Goal: Information Seeking & Learning: Learn about a topic

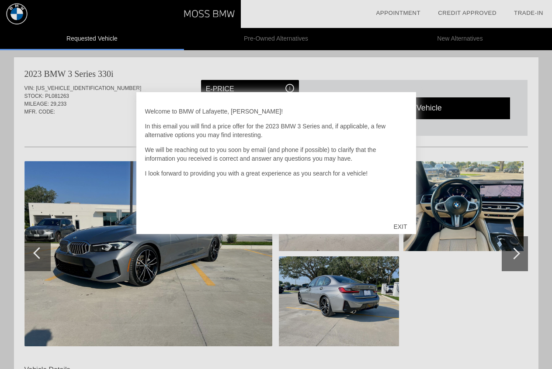
click at [402, 221] on div "EXIT" at bounding box center [400, 227] width 31 height 26
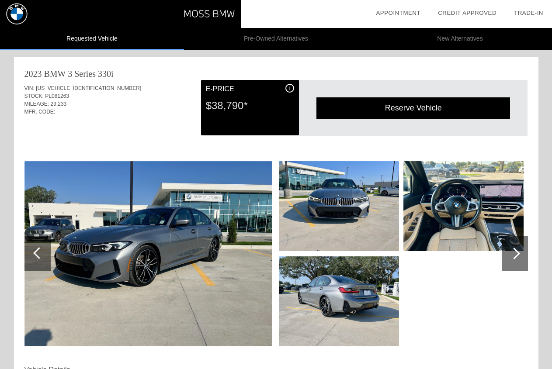
click at [292, 89] on div "i" at bounding box center [289, 88] width 9 height 9
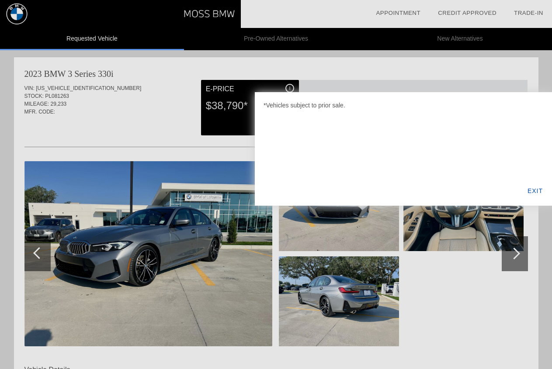
click at [536, 189] on div "EXIT" at bounding box center [535, 191] width 34 height 30
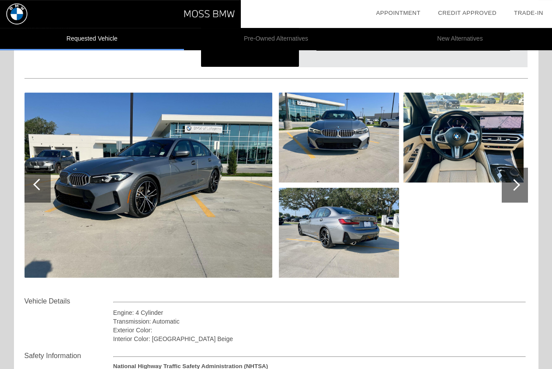
scroll to position [59, 0]
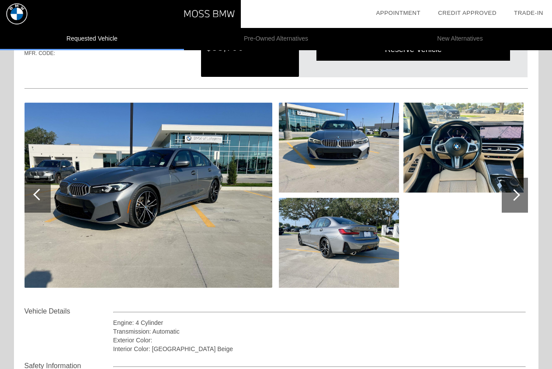
click at [189, 215] on img at bounding box center [148, 195] width 248 height 185
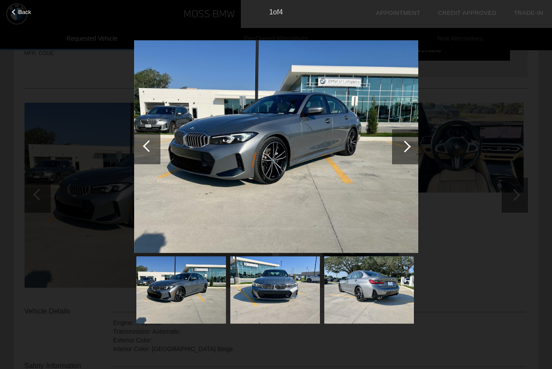
click at [300, 264] on img at bounding box center [275, 290] width 90 height 67
click at [387, 295] on img at bounding box center [369, 290] width 90 height 67
click at [408, 143] on div at bounding box center [405, 146] width 26 height 35
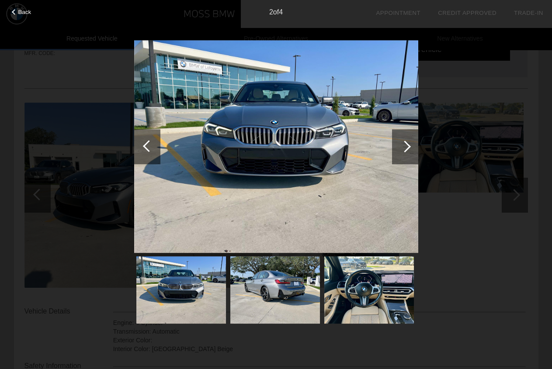
click at [409, 144] on div at bounding box center [405, 146] width 26 height 35
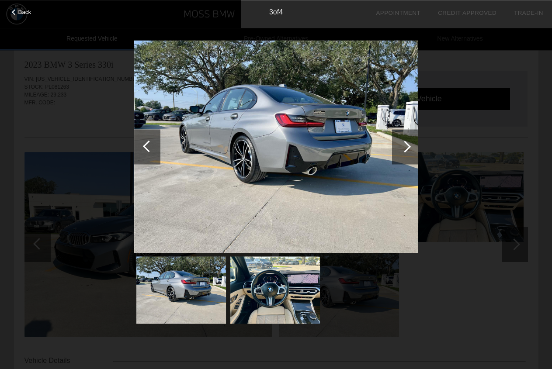
scroll to position [0, 0]
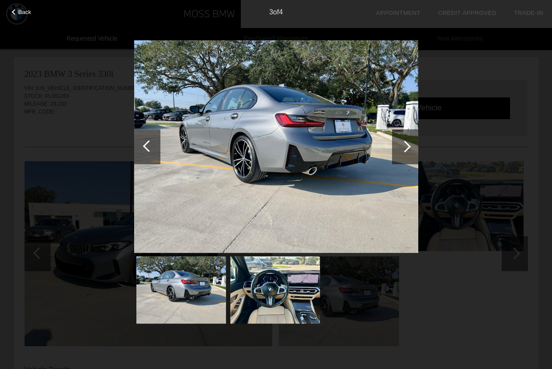
click at [403, 150] on div at bounding box center [405, 146] width 26 height 35
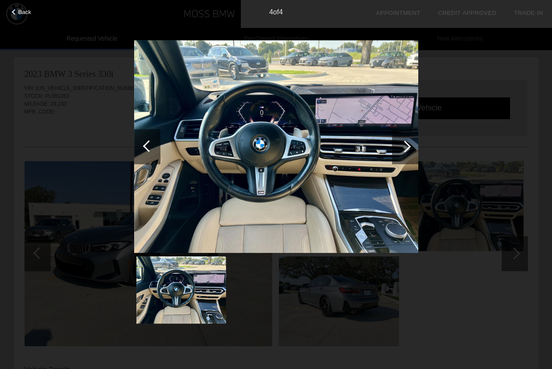
click at [151, 151] on div at bounding box center [147, 146] width 26 height 35
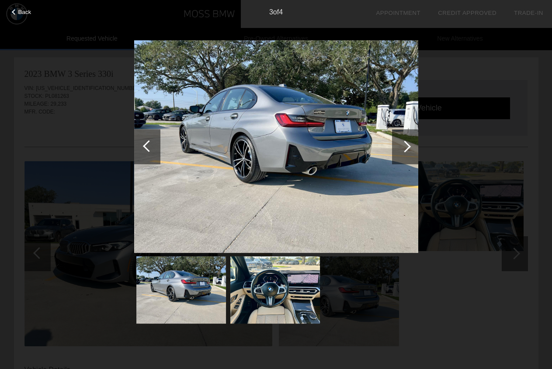
click at [401, 153] on div at bounding box center [405, 146] width 26 height 35
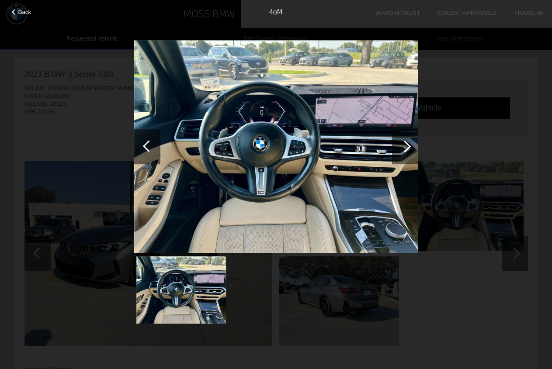
click at [18, 11] on div "Back" at bounding box center [22, 11] width 44 height 4
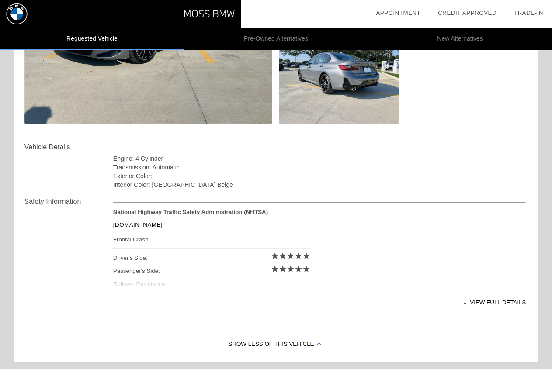
scroll to position [371, 0]
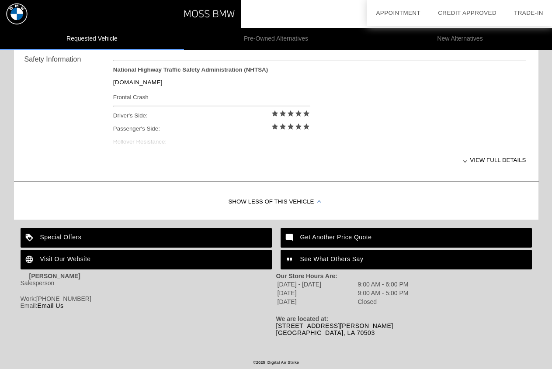
click at [88, 228] on div "Special Offers" at bounding box center [146, 238] width 251 height 20
click at [473, 156] on div "View full details" at bounding box center [319, 159] width 413 height 21
click at [467, 156] on div "View less details" at bounding box center [319, 159] width 413 height 21
click at [484, 156] on div "View full details" at bounding box center [319, 159] width 413 height 21
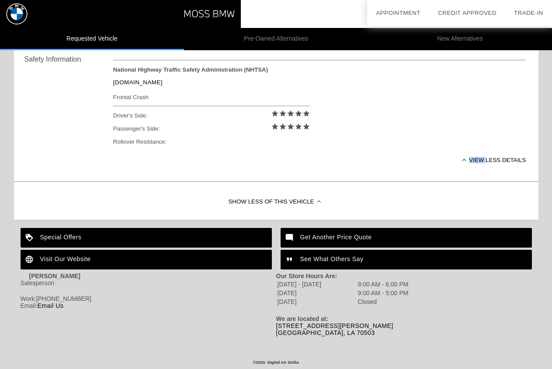
click at [484, 156] on div "View less details" at bounding box center [319, 159] width 413 height 21
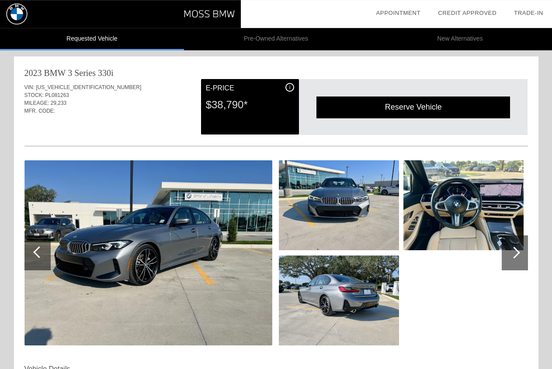
scroll to position [0, 0]
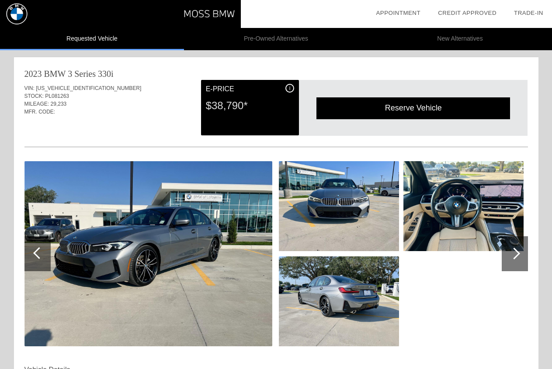
click at [255, 40] on li "Pre-Owned Alternatives" at bounding box center [276, 39] width 184 height 22
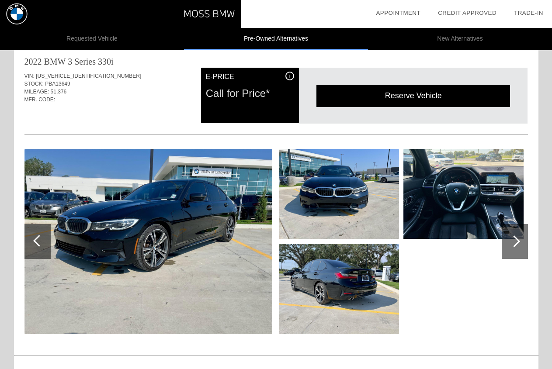
scroll to position [548, 0]
